Goal: Task Accomplishment & Management: Use online tool/utility

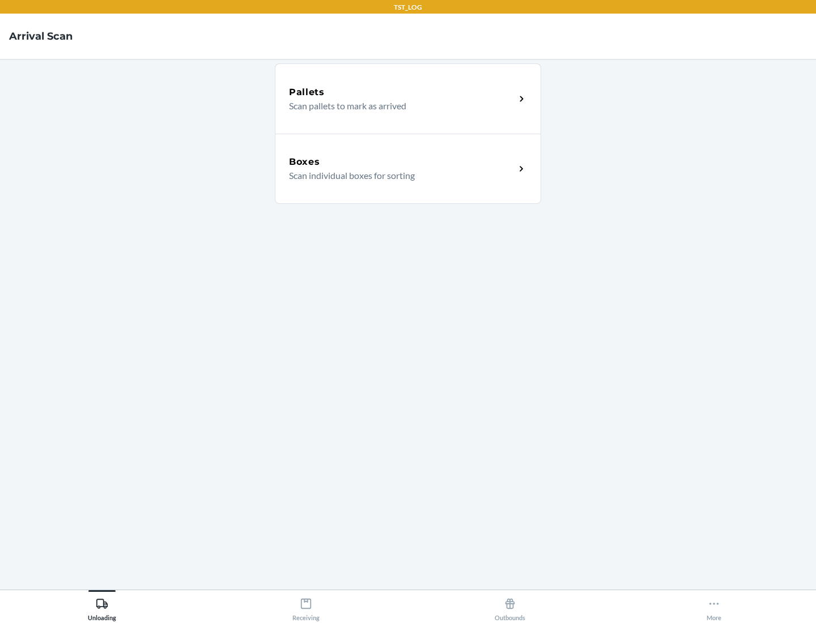
click at [402, 162] on div "Boxes" at bounding box center [402, 162] width 226 height 14
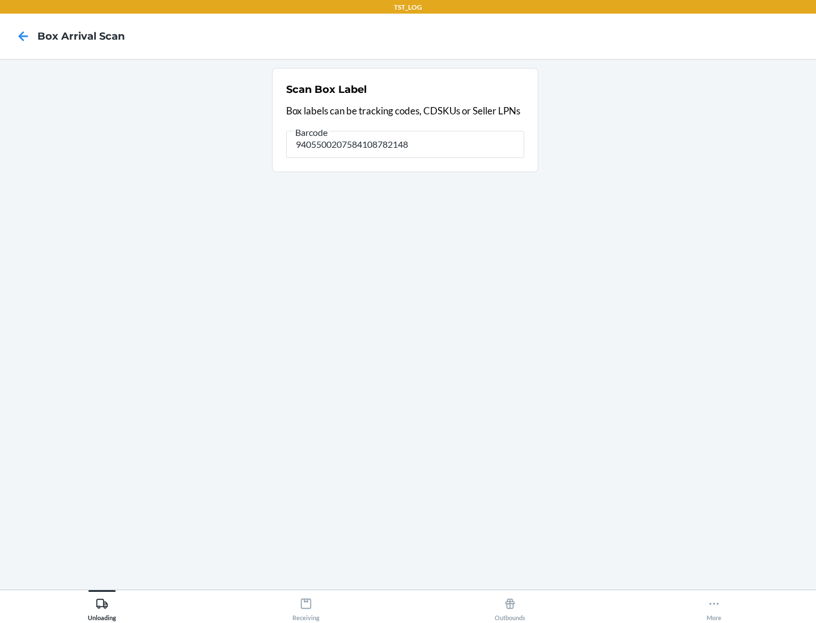
type input "9405500207584108782148"
